Goal: Information Seeking & Learning: Compare options

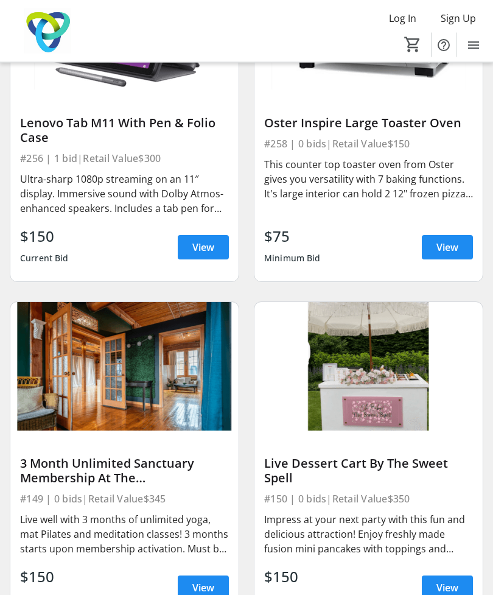
scroll to position [15175, 0]
click at [422, 385] on img at bounding box center [368, 366] width 228 height 128
click at [426, 456] on div "Live Dessert Cart By The Sweet Spell" at bounding box center [368, 470] width 209 height 29
click at [397, 377] on img at bounding box center [368, 366] width 228 height 128
click at [451, 565] on div "$150 Minimum Bid View" at bounding box center [368, 587] width 209 height 44
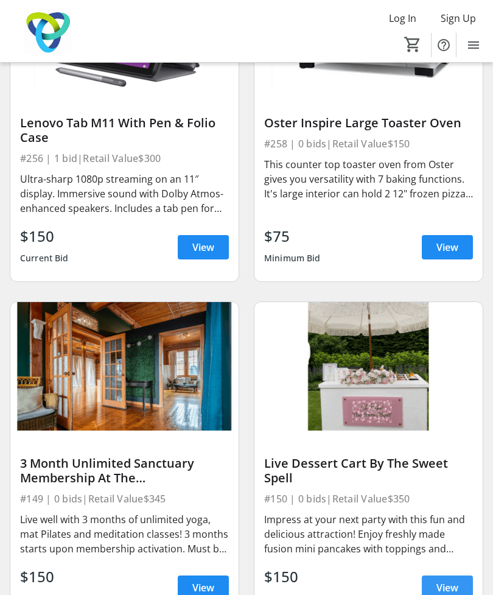
click at [441, 580] on span "View" at bounding box center [447, 587] width 22 height 15
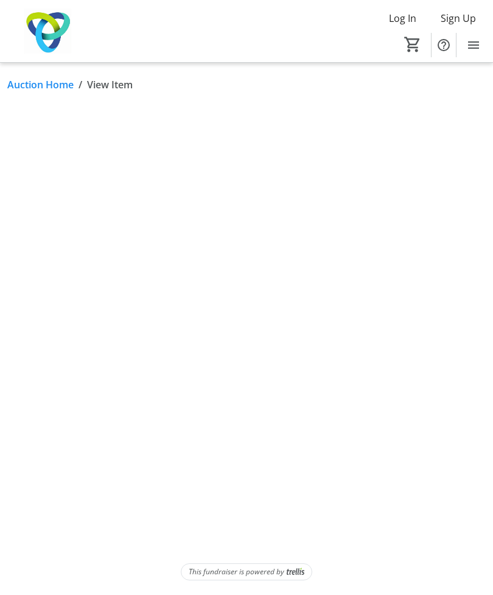
scroll to position [39, 0]
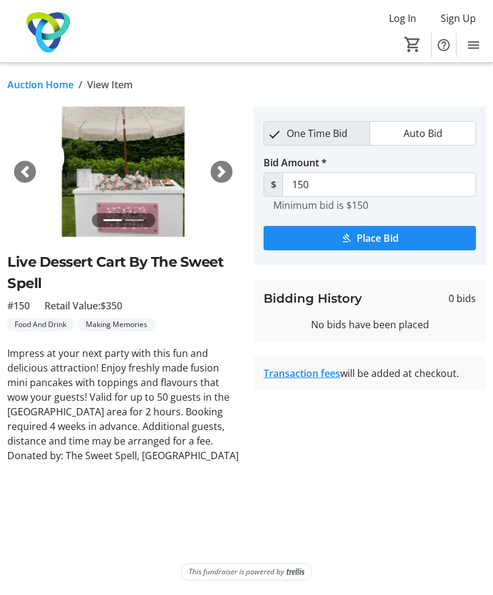
click at [217, 166] on span "button" at bounding box center [221, 172] width 12 height 12
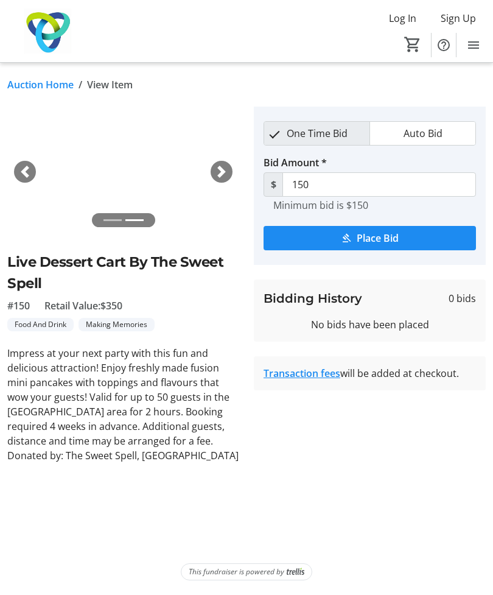
click at [226, 161] on div "Next" at bounding box center [222, 172] width 22 height 22
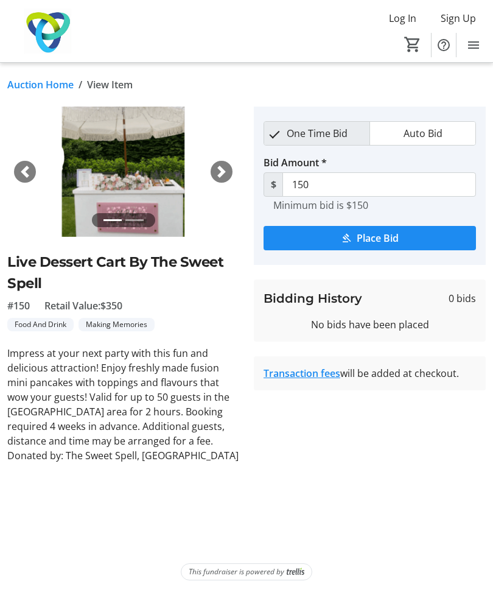
click at [237, 130] on img at bounding box center [123, 171] width 232 height 130
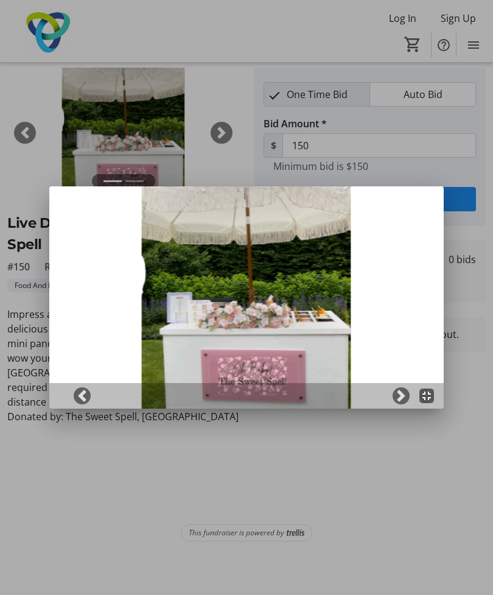
click at [218, 125] on div at bounding box center [246, 297] width 493 height 595
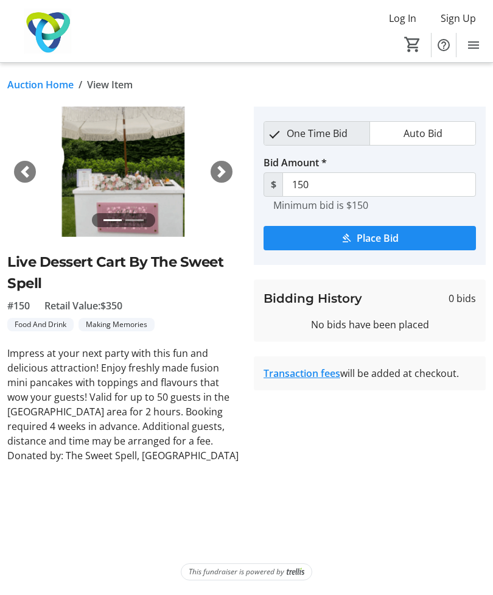
scroll to position [39, 0]
click at [215, 166] on span "button" at bounding box center [221, 172] width 12 height 12
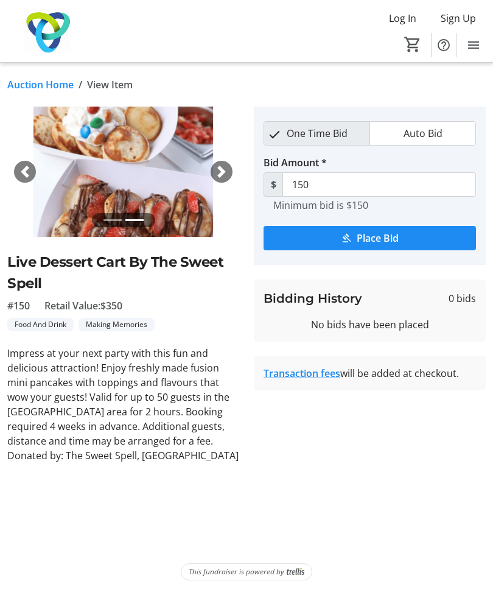
click at [227, 166] on span "button" at bounding box center [221, 172] width 12 height 12
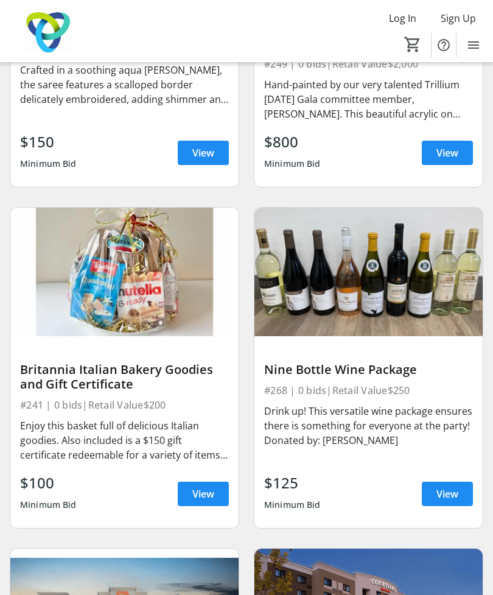
scroll to position [12887, 0]
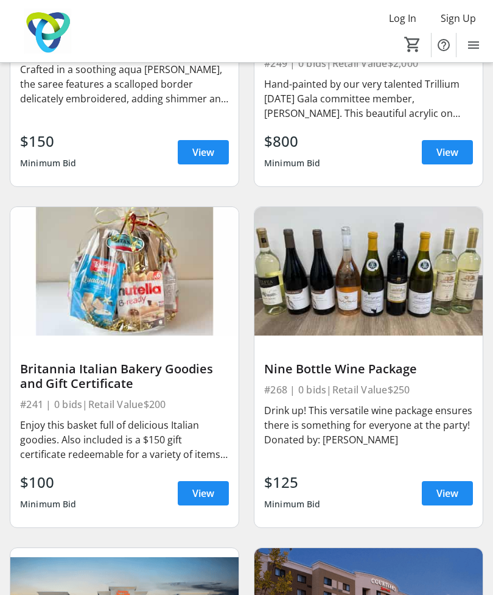
click at [357, 249] on img at bounding box center [368, 271] width 228 height 128
click at [445, 486] on span "View" at bounding box center [447, 493] width 22 height 15
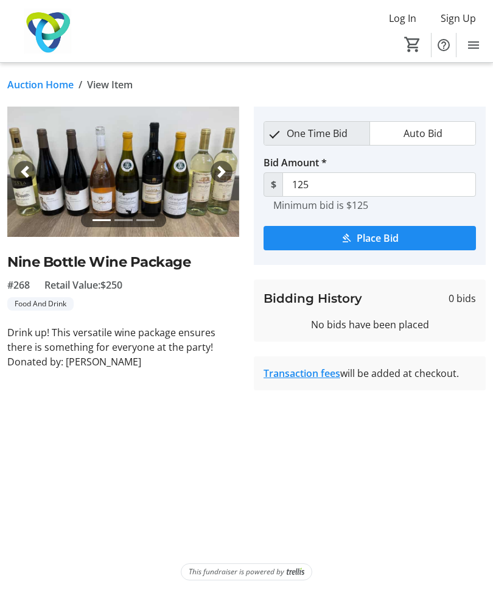
click at [227, 175] on span "button" at bounding box center [221, 172] width 12 height 12
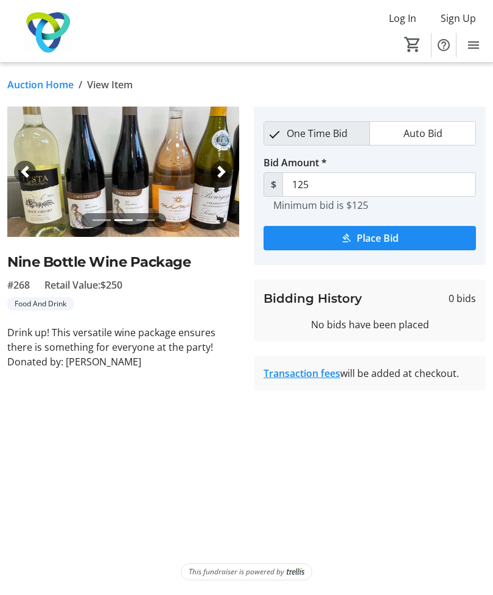
click at [221, 181] on div "Next" at bounding box center [222, 172] width 22 height 22
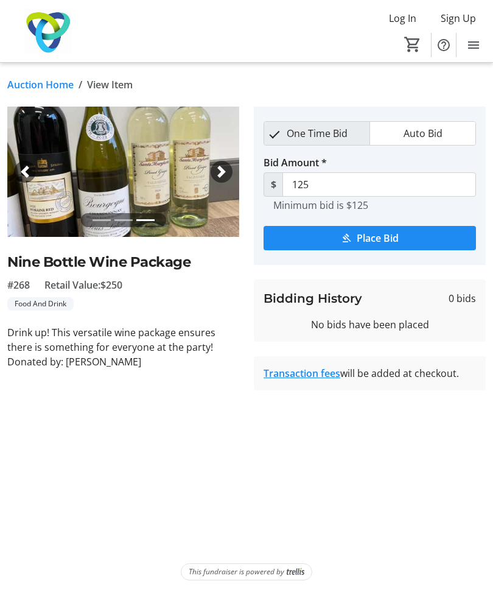
click at [29, 172] on span "button" at bounding box center [25, 172] width 12 height 12
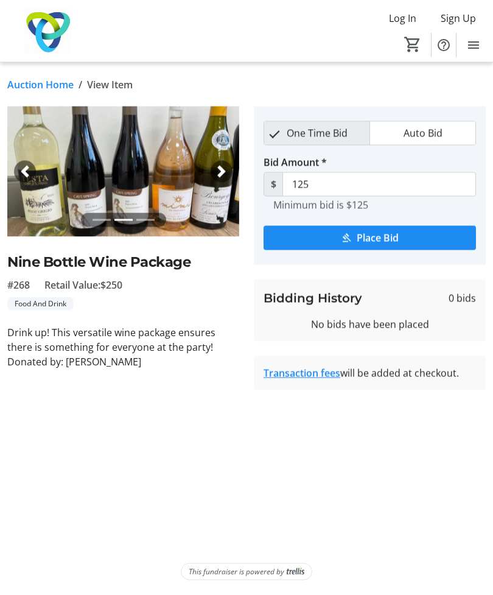
scroll to position [39, 0]
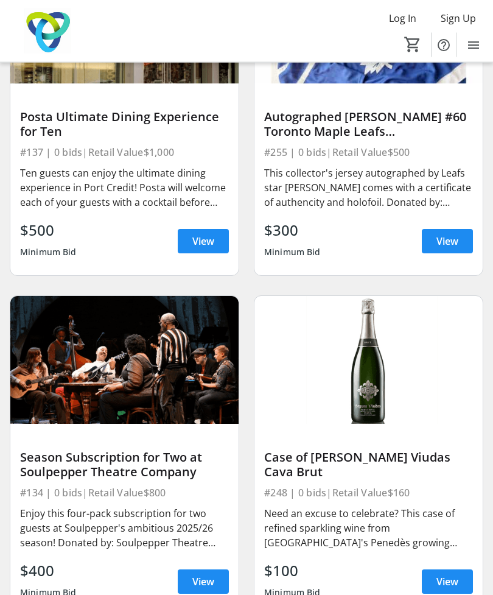
scroll to position [10771, 0]
click at [195, 567] on span at bounding box center [203, 581] width 51 height 29
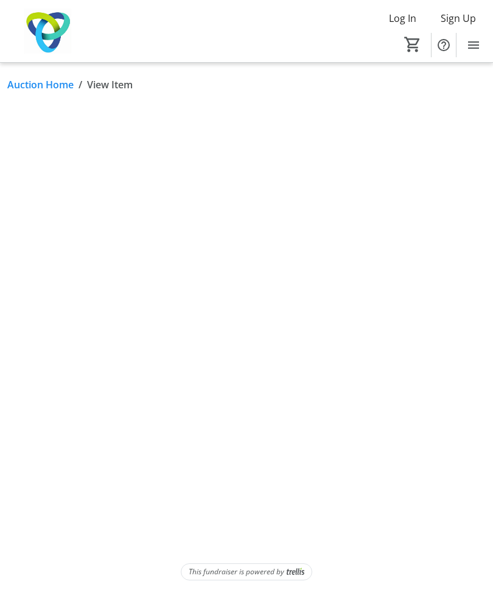
scroll to position [39, 0]
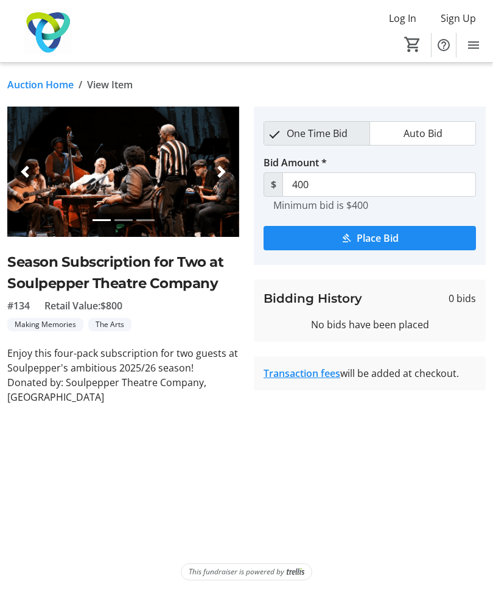
click at [215, 166] on span "button" at bounding box center [221, 172] width 12 height 12
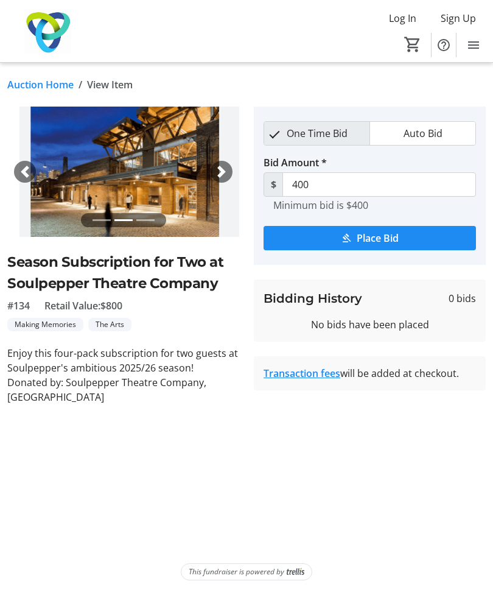
click at [215, 161] on div "Next" at bounding box center [222, 172] width 22 height 22
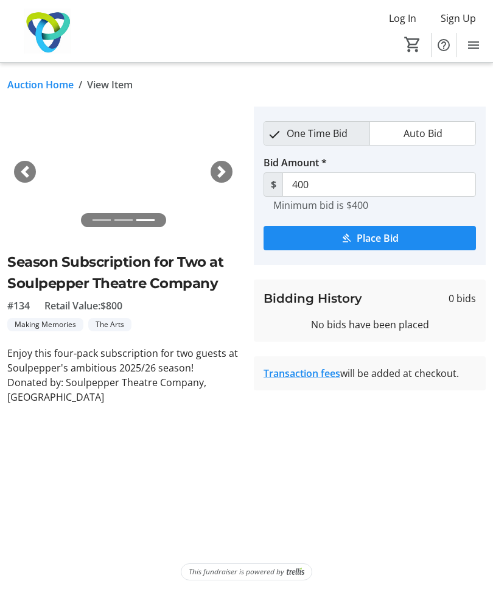
click at [213, 161] on div "Next" at bounding box center [222, 172] width 22 height 22
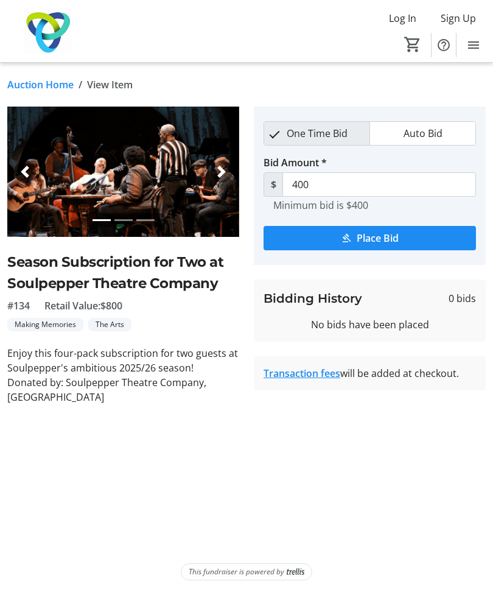
click at [216, 166] on span "button" at bounding box center [221, 172] width 12 height 12
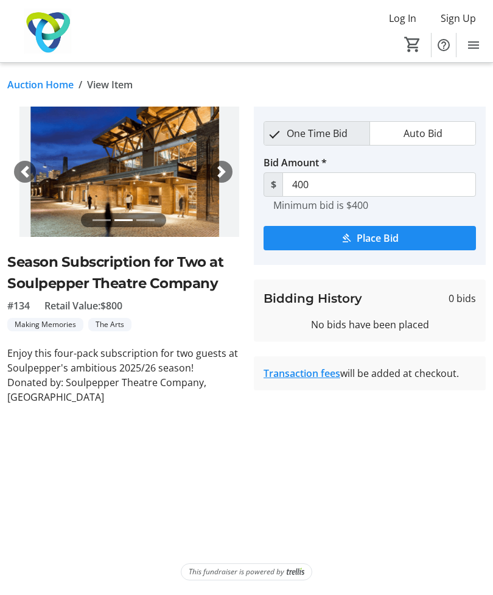
click at [220, 161] on div "Next" at bounding box center [222, 172] width 22 height 22
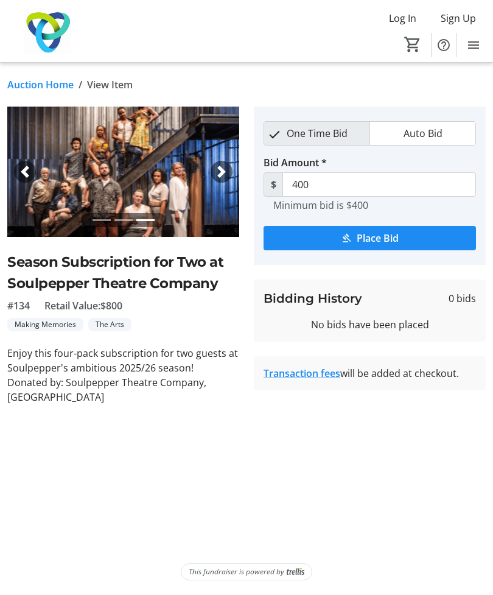
click at [222, 161] on div "Next" at bounding box center [222, 172] width 22 height 22
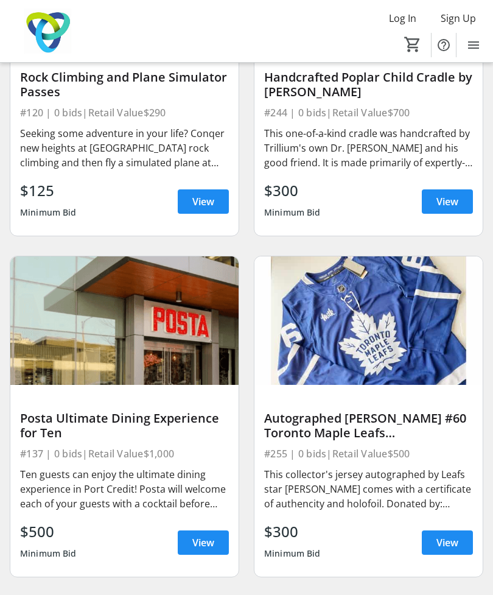
scroll to position [10468, 0]
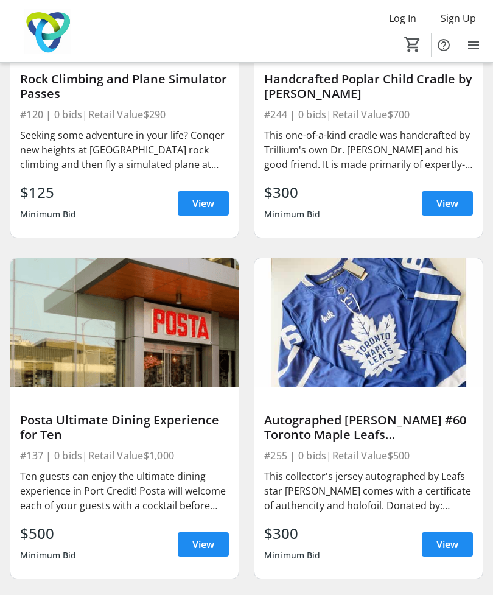
click at [60, 318] on img at bounding box center [124, 322] width 228 height 128
click at [178, 529] on span at bounding box center [203, 543] width 51 height 29
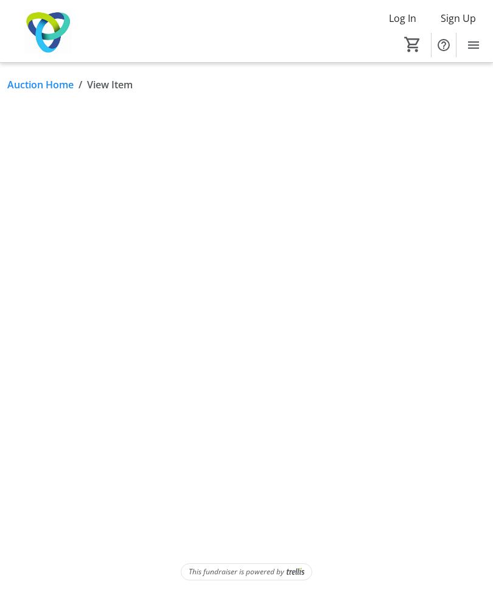
scroll to position [39, 0]
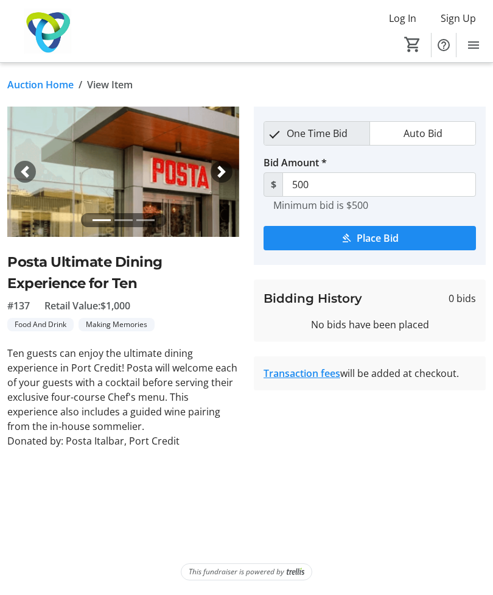
click at [217, 166] on span "button" at bounding box center [221, 172] width 12 height 12
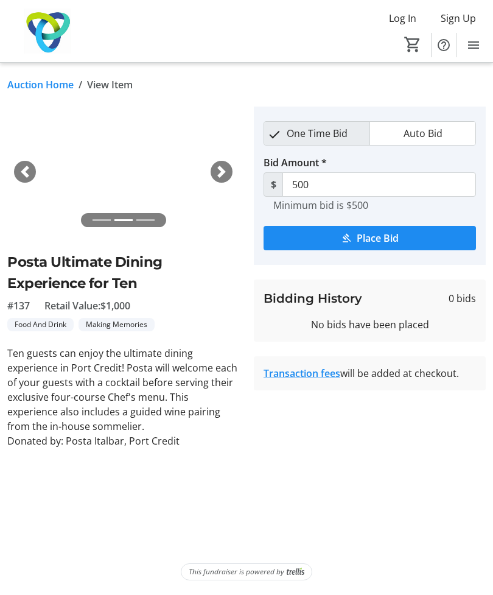
click at [225, 166] on span "button" at bounding box center [221, 172] width 12 height 12
click at [229, 161] on div "Next" at bounding box center [222, 172] width 22 height 22
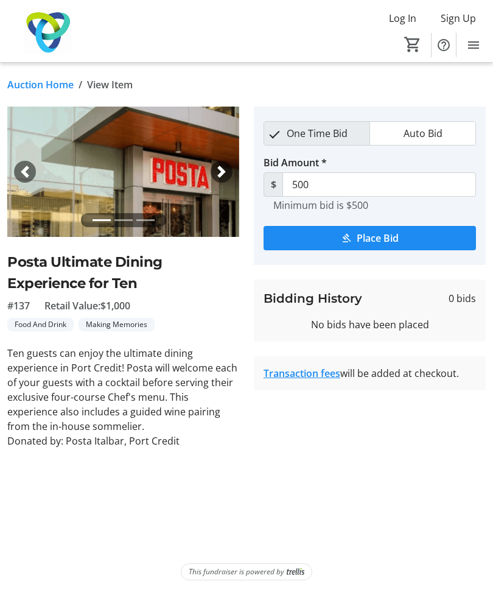
click at [235, 125] on img at bounding box center [123, 171] width 232 height 130
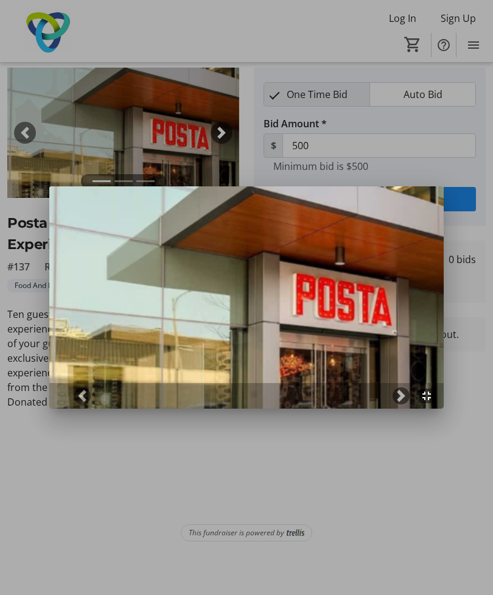
scroll to position [0, 0]
click at [249, 244] on img at bounding box center [246, 297] width 394 height 222
click at [403, 398] on span at bounding box center [401, 395] width 12 height 12
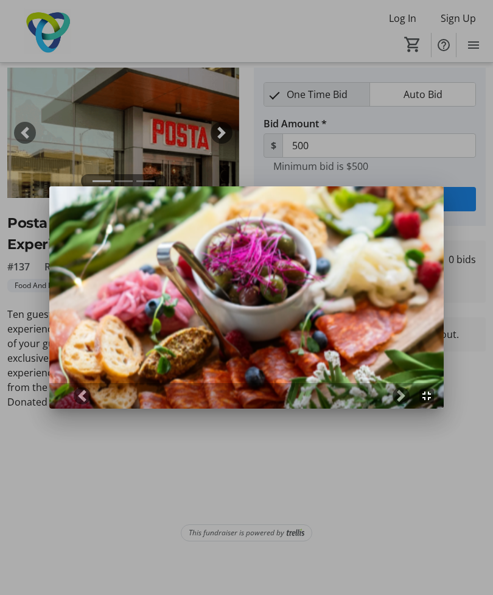
click at [402, 396] on span at bounding box center [401, 395] width 12 height 12
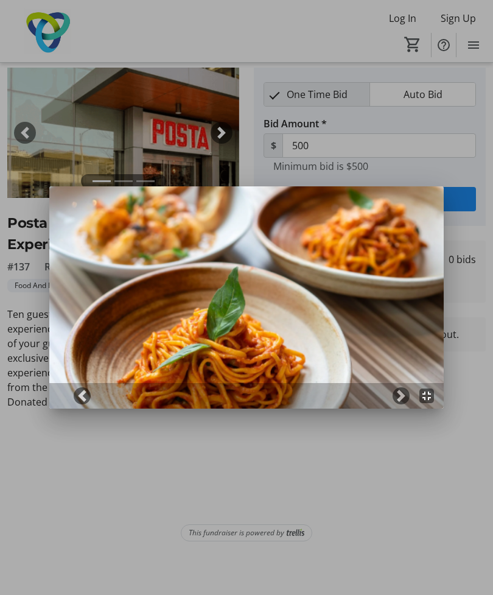
click at [404, 397] on span at bounding box center [401, 395] width 12 height 12
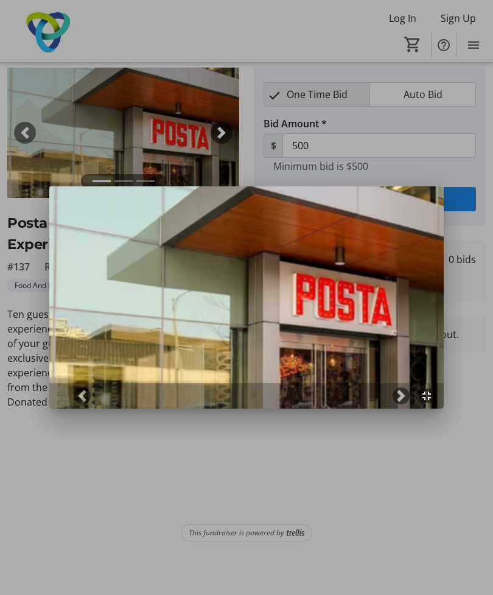
click at [76, 472] on div at bounding box center [246, 297] width 493 height 595
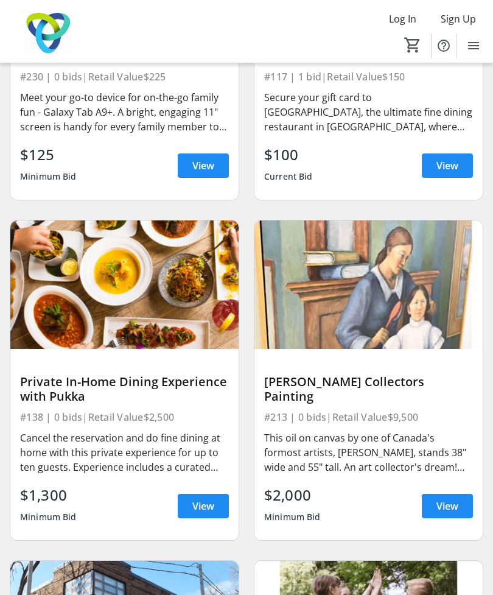
scroll to position [9145, 0]
click at [197, 498] on span "View" at bounding box center [203, 505] width 22 height 15
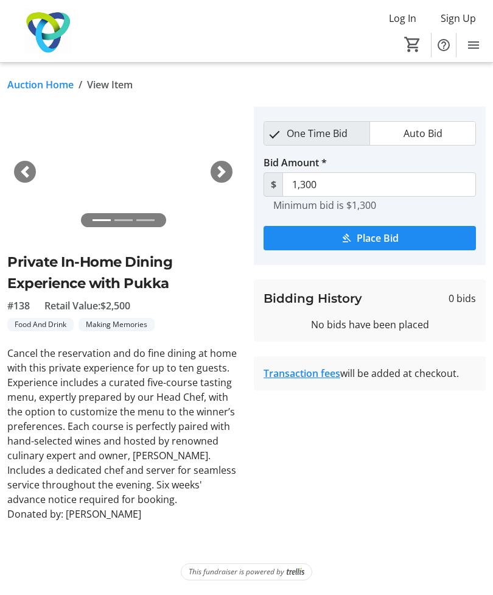
click at [224, 161] on div "Next" at bounding box center [222, 172] width 22 height 22
click at [228, 166] on span "button" at bounding box center [221, 172] width 12 height 12
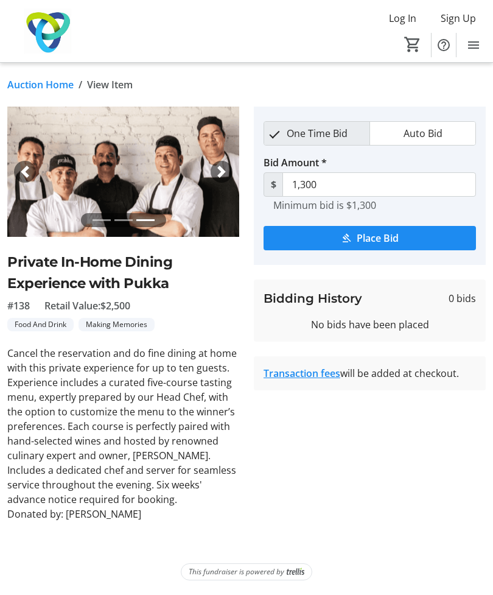
click at [226, 166] on span "button" at bounding box center [221, 172] width 12 height 12
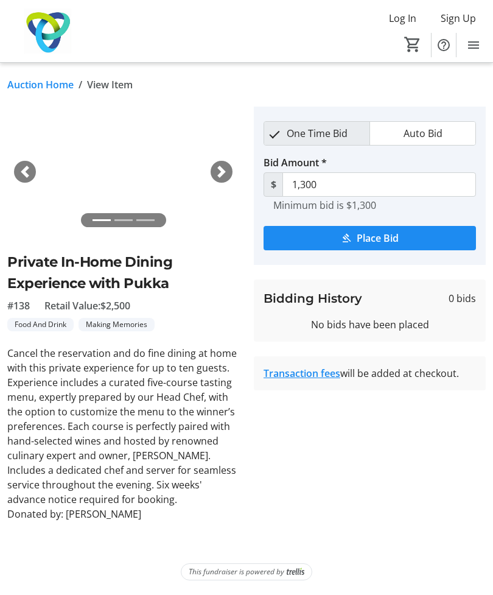
click at [20, 166] on span "button" at bounding box center [25, 172] width 12 height 12
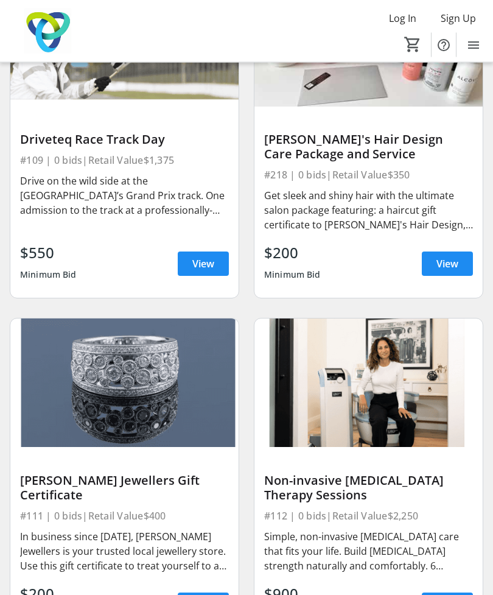
scroll to position [6322, 0]
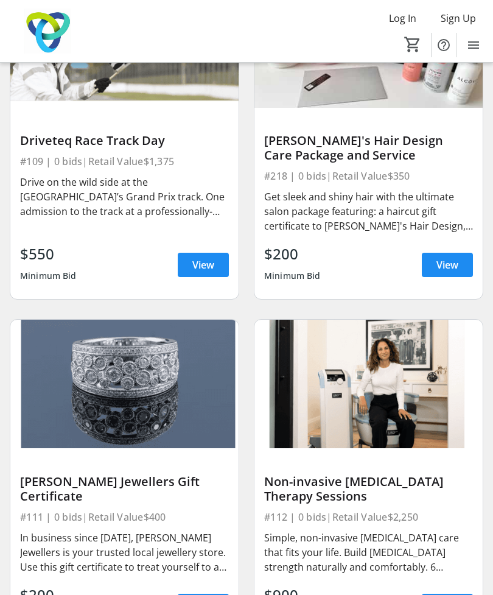
click at [415, 363] on img at bounding box center [368, 383] width 228 height 128
click at [402, 508] on div "#112 | 0 bids | Retail Value $2,250" at bounding box center [368, 516] width 209 height 17
click at [389, 474] on div "Non-invasive [MEDICAL_DATA] Therapy Sessions" at bounding box center [368, 488] width 209 height 29
click at [452, 594] on span "View" at bounding box center [447, 605] width 22 height 15
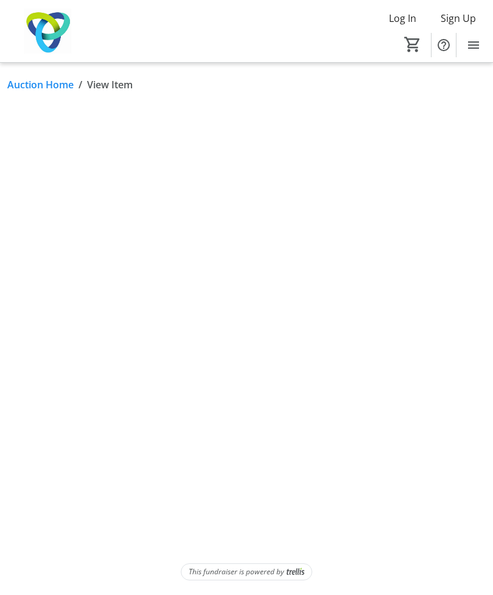
scroll to position [39, 0]
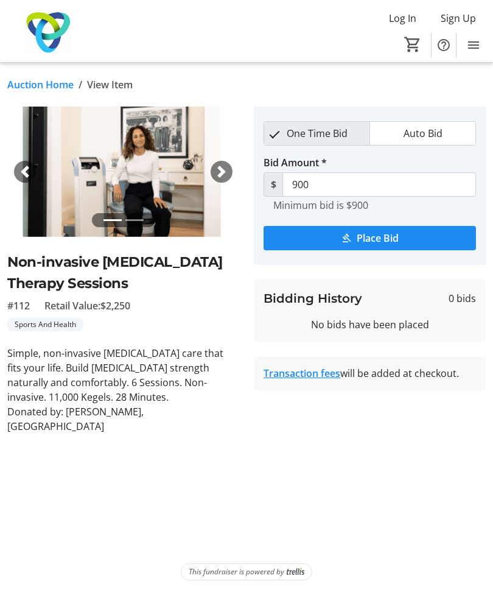
click at [217, 161] on div "Next" at bounding box center [222, 172] width 22 height 22
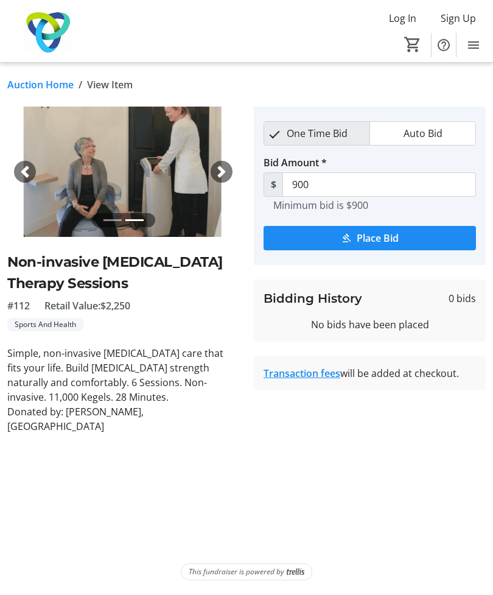
click at [214, 155] on img at bounding box center [123, 171] width 232 height 130
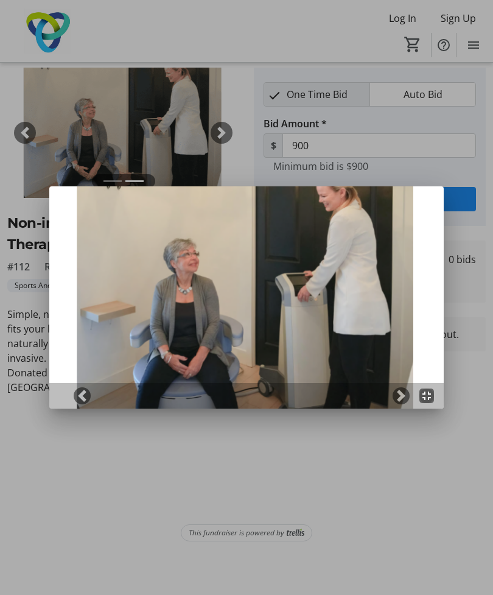
click at [39, 276] on div at bounding box center [246, 297] width 493 height 595
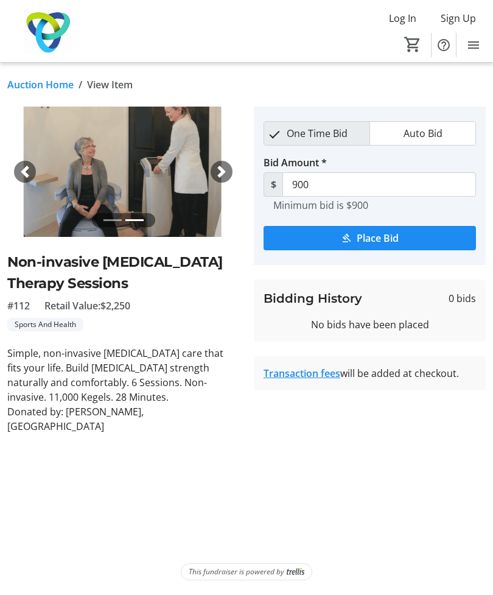
scroll to position [39, 0]
click at [232, 161] on div "Next" at bounding box center [222, 172] width 22 height 22
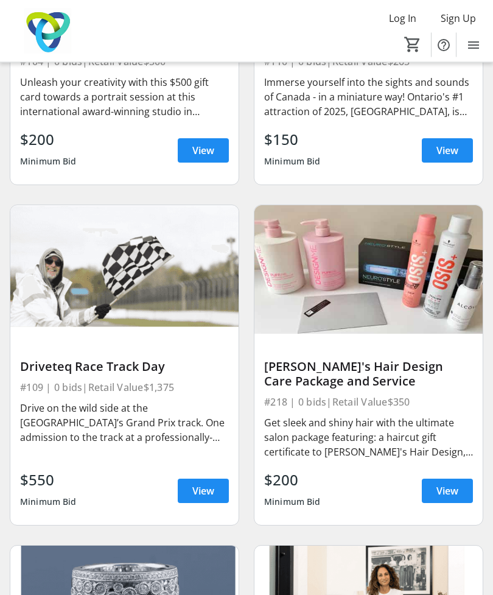
scroll to position [6097, 0]
click at [192, 483] on span "View" at bounding box center [203, 490] width 22 height 15
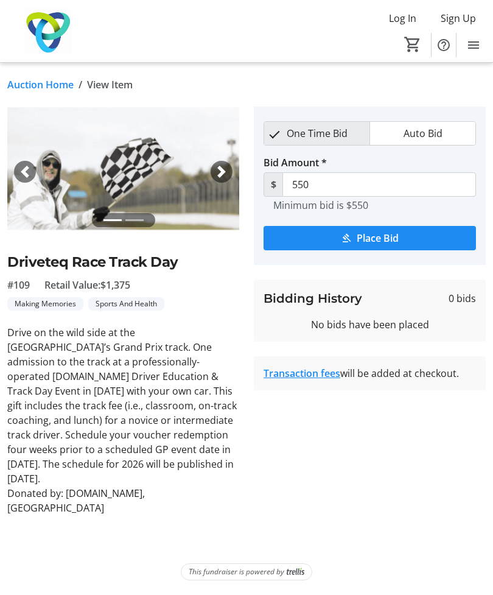
click at [217, 174] on span "button" at bounding box center [221, 172] width 12 height 12
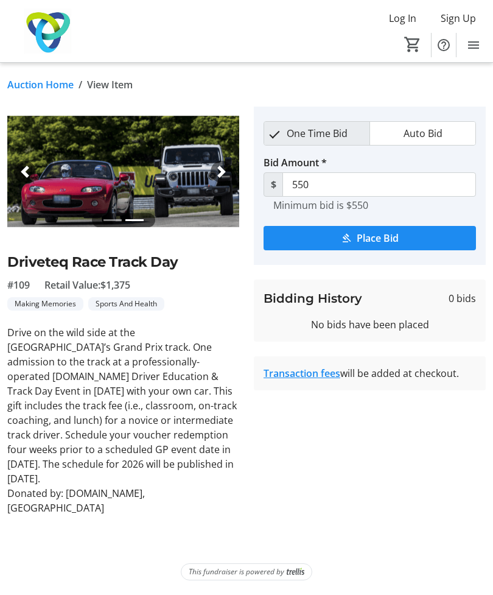
click at [217, 169] on span "button" at bounding box center [221, 172] width 12 height 12
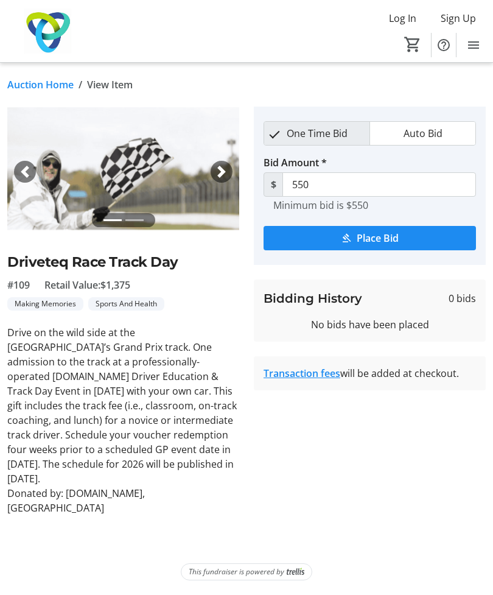
click at [218, 172] on span "button" at bounding box center [221, 172] width 12 height 12
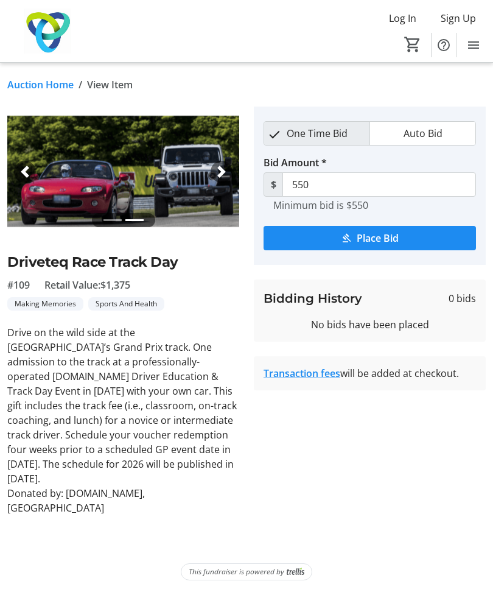
click at [217, 165] on div "Next" at bounding box center [222, 172] width 22 height 22
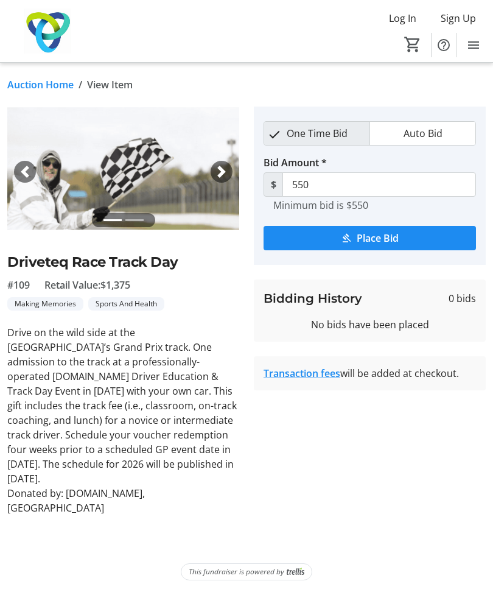
click at [218, 164] on div "Next" at bounding box center [222, 172] width 22 height 22
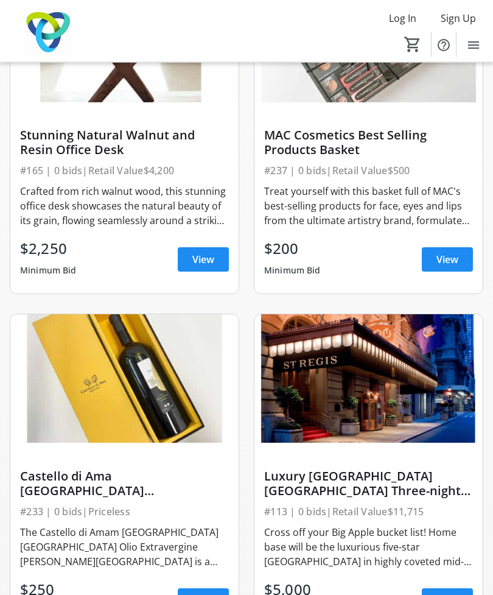
scroll to position [2273, 0]
click at [411, 405] on img at bounding box center [368, 378] width 228 height 128
click at [447, 594] on span "View" at bounding box center [447, 600] width 22 height 15
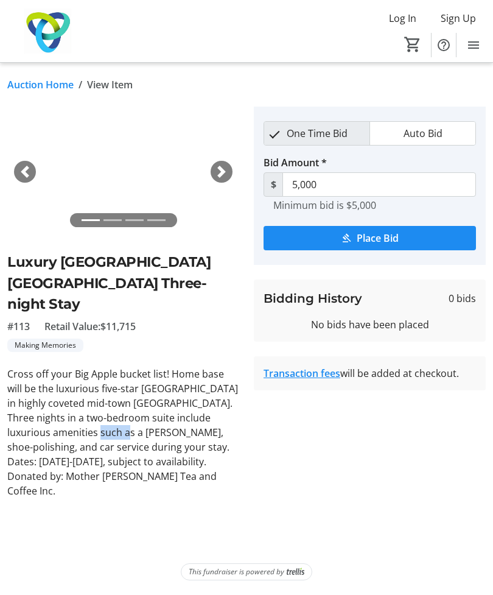
click at [112, 424] on p "Cross off your Big Apple bucket list! Home base will be the luxurious five-star…" at bounding box center [123, 417] width 232 height 102
click at [218, 172] on span "button" at bounding box center [221, 172] width 12 height 12
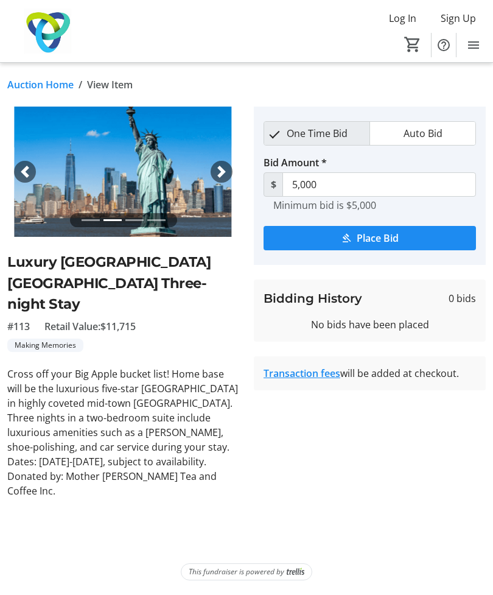
click at [234, 176] on img at bounding box center [123, 171] width 232 height 130
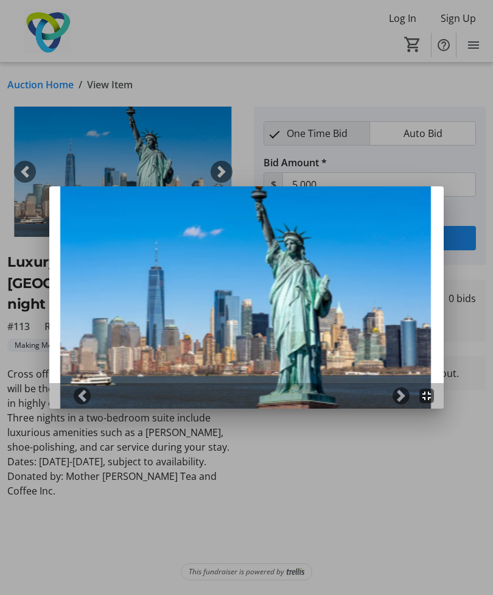
click at [229, 173] on div at bounding box center [246, 297] width 493 height 595
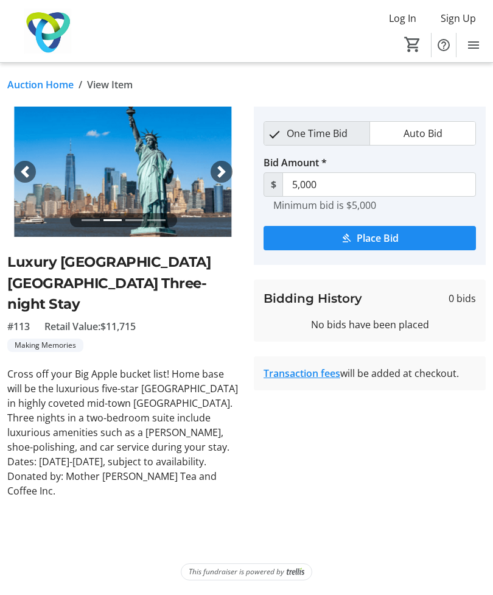
click at [218, 169] on span "button" at bounding box center [221, 172] width 12 height 12
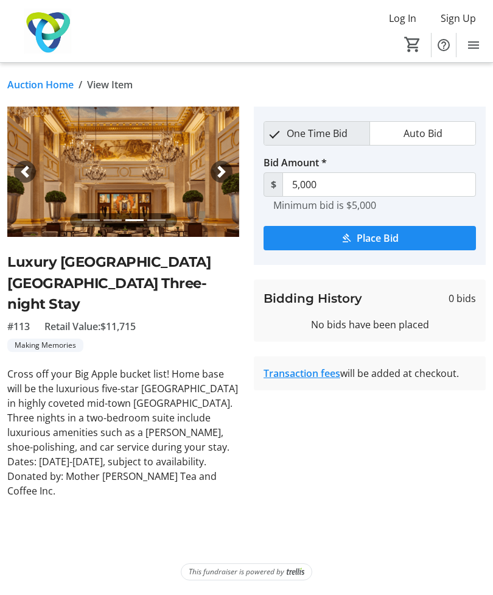
click at [228, 171] on span "button" at bounding box center [221, 172] width 12 height 12
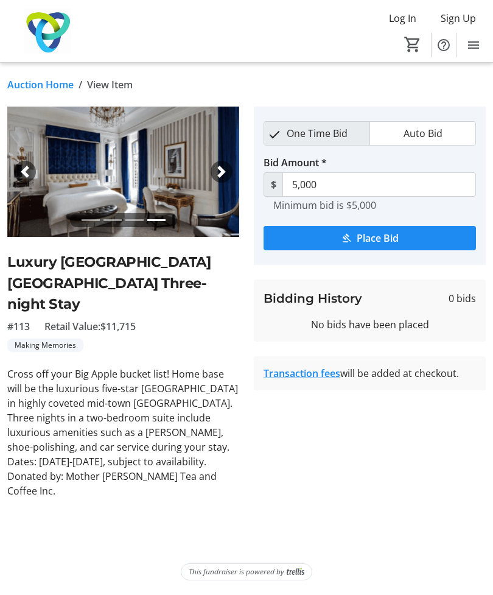
click at [226, 171] on span "button" at bounding box center [221, 172] width 12 height 12
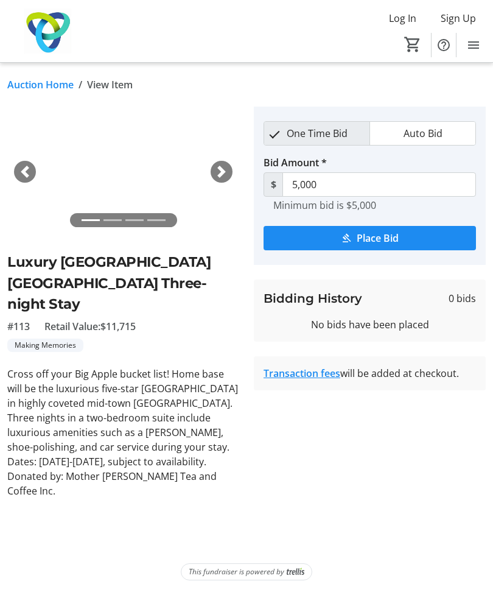
click at [229, 168] on div "Next" at bounding box center [222, 172] width 22 height 22
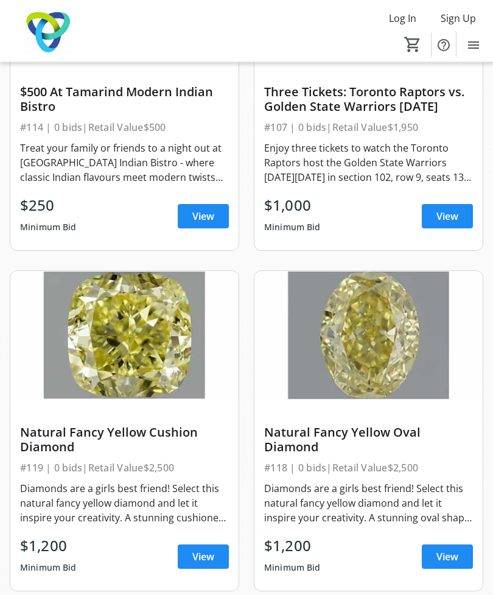
scroll to position [1636, 0]
click at [70, 368] on img at bounding box center [124, 335] width 228 height 128
click at [185, 544] on span at bounding box center [203, 556] width 51 height 29
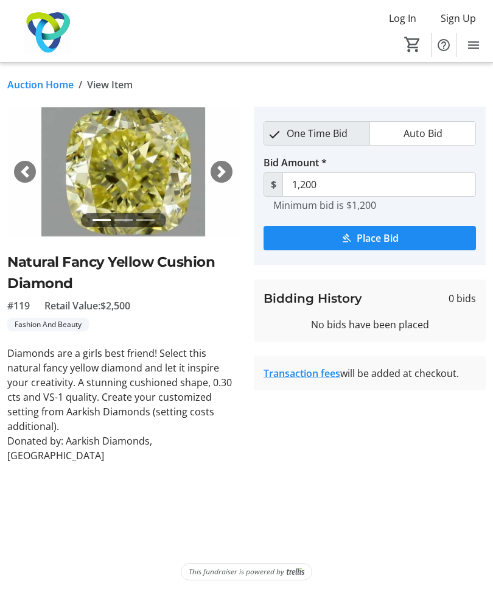
click at [24, 179] on div "Previous" at bounding box center [25, 172] width 22 height 22
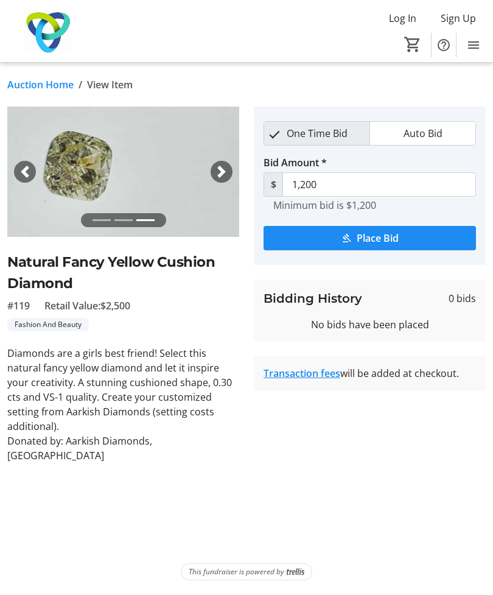
click at [25, 173] on span "button" at bounding box center [25, 172] width 12 height 12
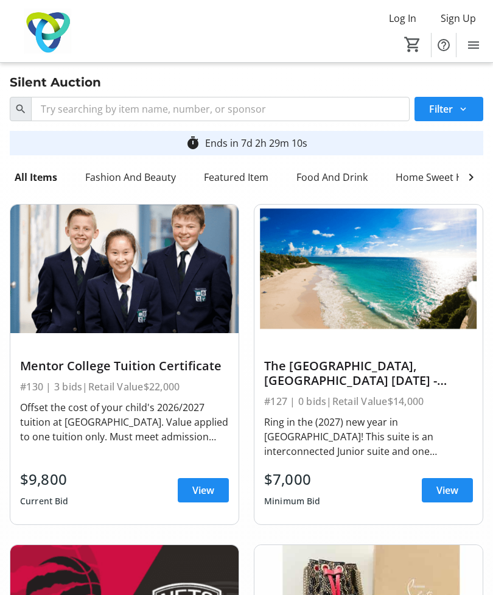
click at [408, 344] on div at bounding box center [368, 342] width 209 height 18
click at [443, 476] on span at bounding box center [447, 489] width 51 height 29
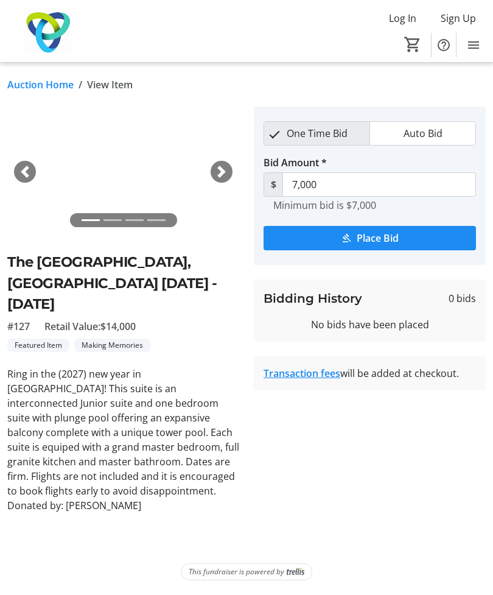
click at [226, 162] on div "Next" at bounding box center [222, 172] width 22 height 22
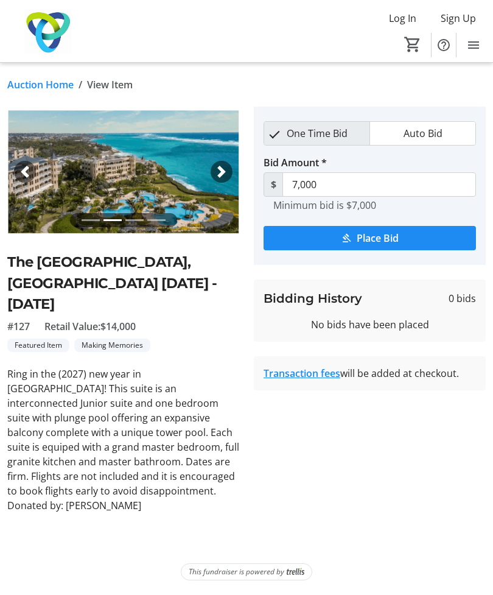
click at [227, 171] on span "button" at bounding box center [221, 172] width 12 height 12
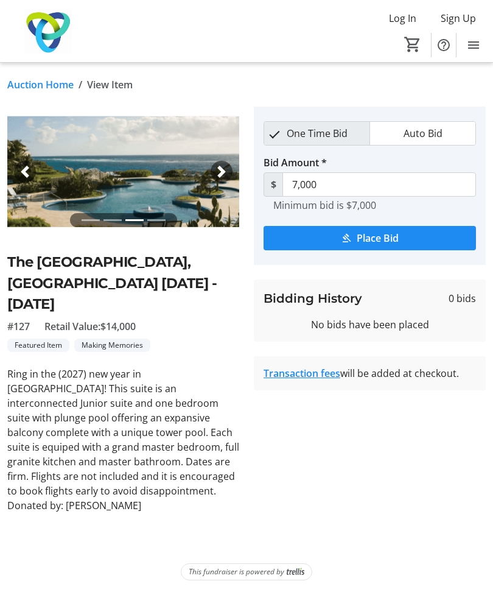
click at [228, 169] on div "Next" at bounding box center [222, 172] width 22 height 22
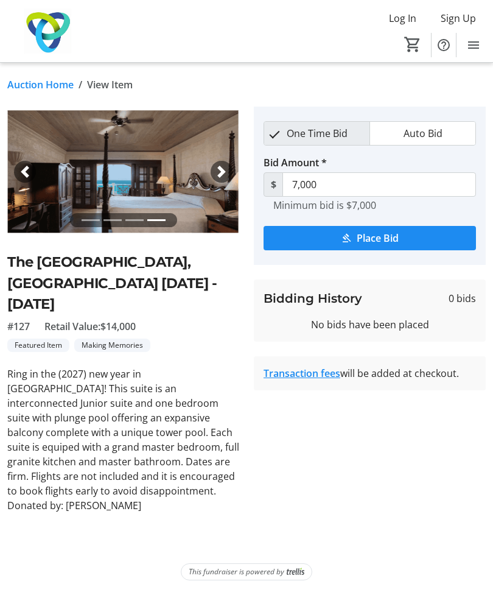
click at [225, 178] on div "Next" at bounding box center [222, 172] width 22 height 22
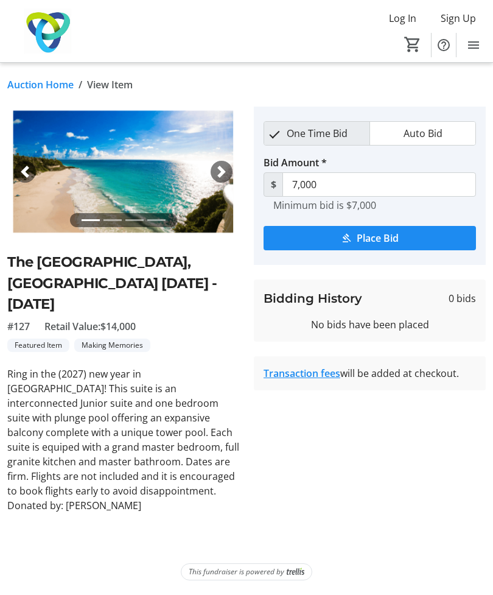
click at [211, 175] on div "Next" at bounding box center [222, 172] width 22 height 22
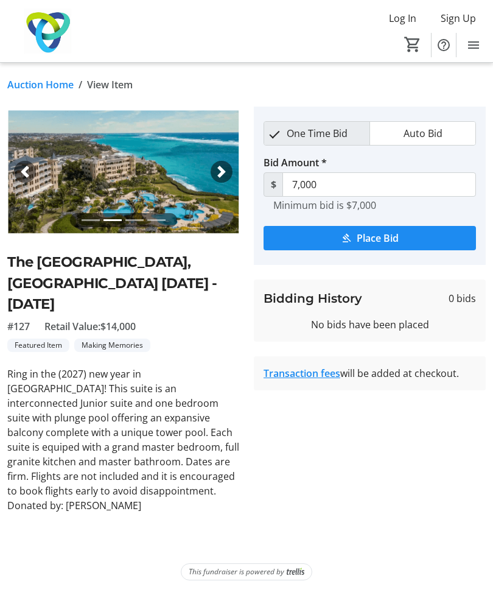
click at [228, 172] on span "button" at bounding box center [221, 172] width 12 height 12
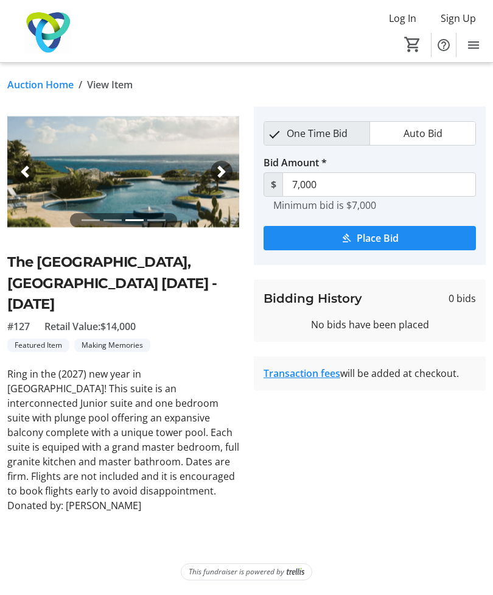
click at [217, 163] on div "Next" at bounding box center [222, 172] width 22 height 22
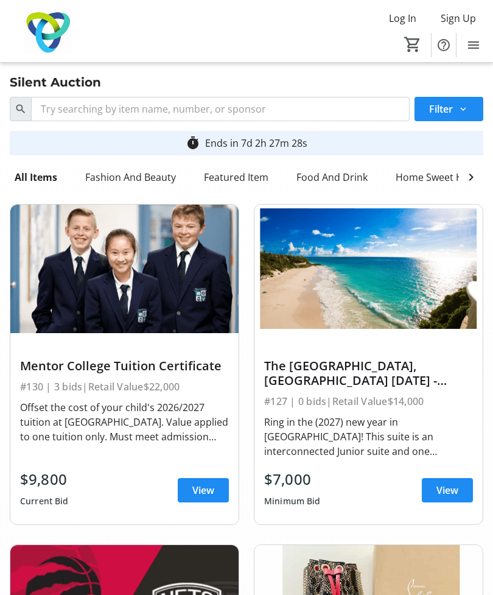
click at [122, 179] on div "Fashion And Beauty" at bounding box center [130, 177] width 100 height 24
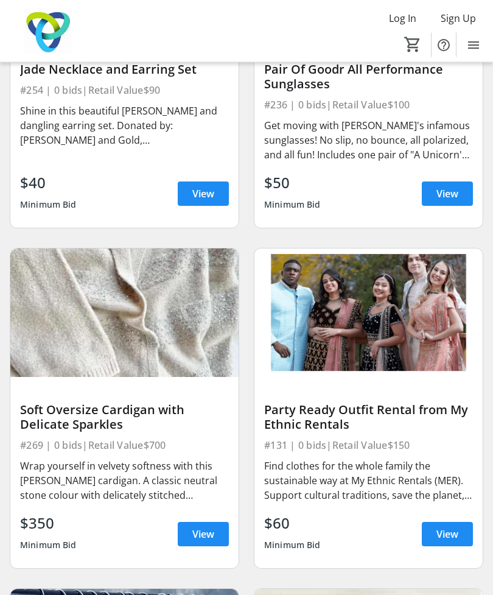
scroll to position [4678, 0]
